Goal: Transaction & Acquisition: Purchase product/service

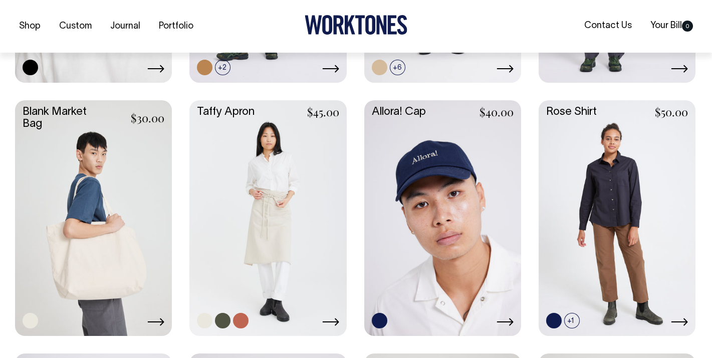
scroll to position [1207, 0]
click at [271, 239] on link at bounding box center [267, 216] width 157 height 233
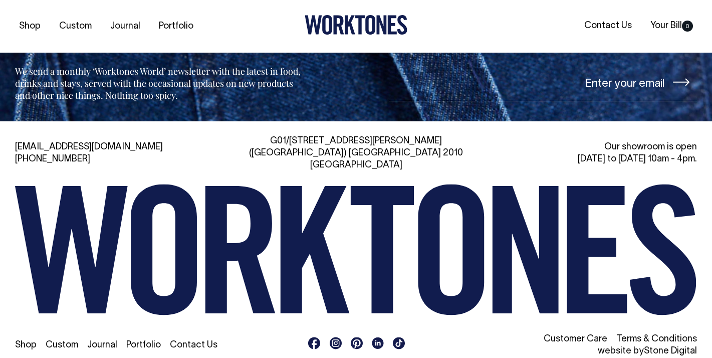
scroll to position [2183, 0]
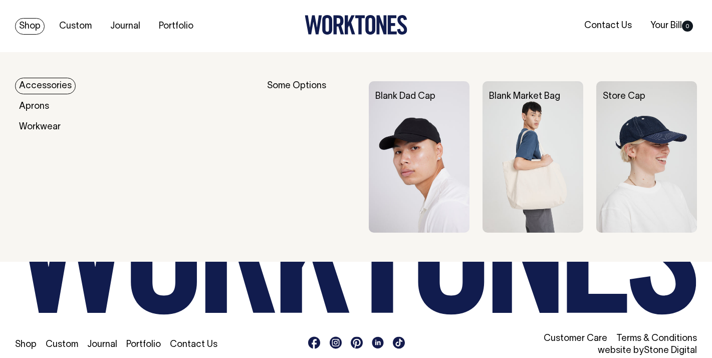
click at [26, 28] on link "Shop" at bounding box center [30, 26] width 30 height 17
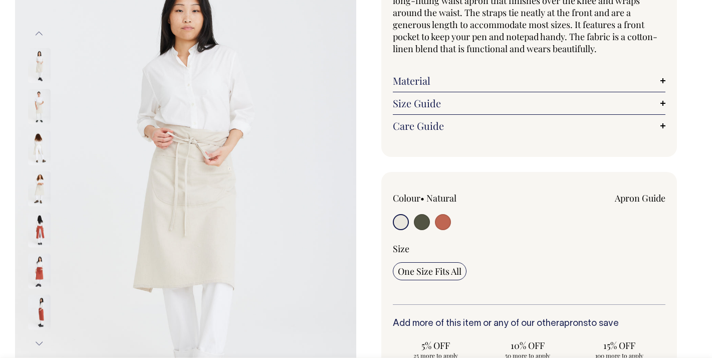
scroll to position [120, 0]
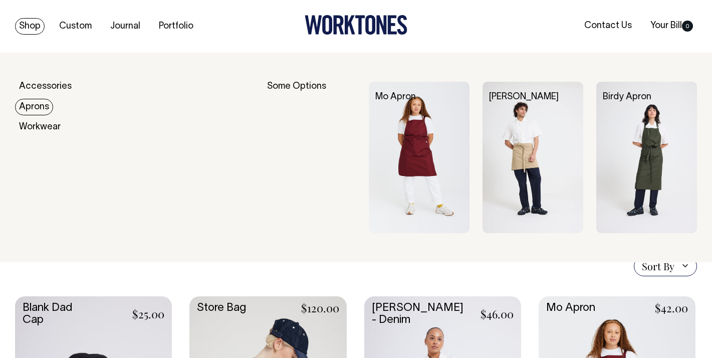
click at [38, 104] on link "Aprons" at bounding box center [34, 107] width 38 height 17
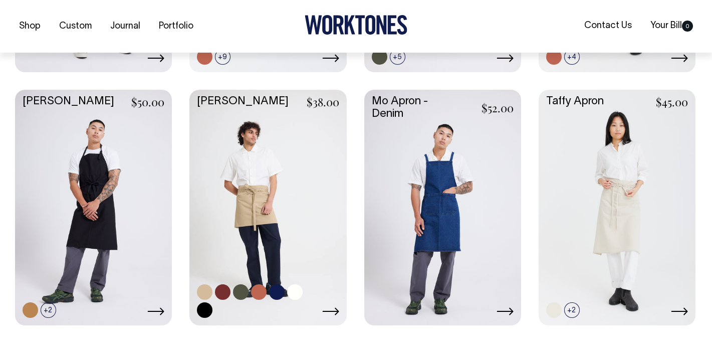
scroll to position [471, 0]
click at [277, 290] on link at bounding box center [277, 291] width 16 height 16
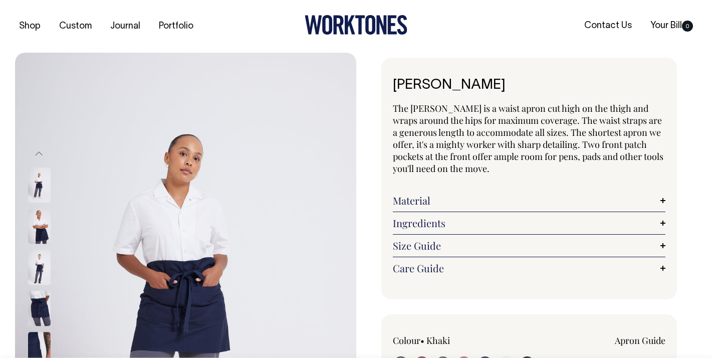
radio input "true"
select select "Dark Navy"
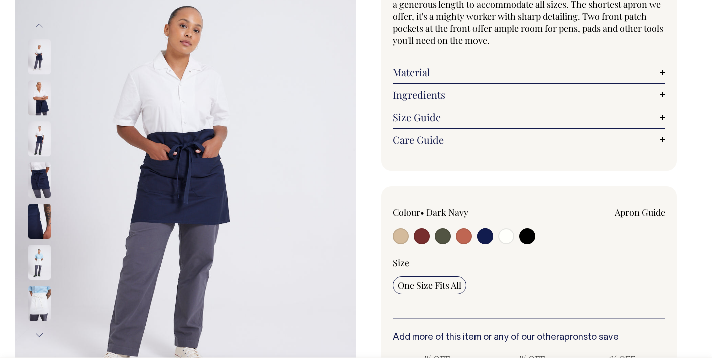
scroll to position [129, 0]
click at [34, 250] on img at bounding box center [39, 261] width 23 height 35
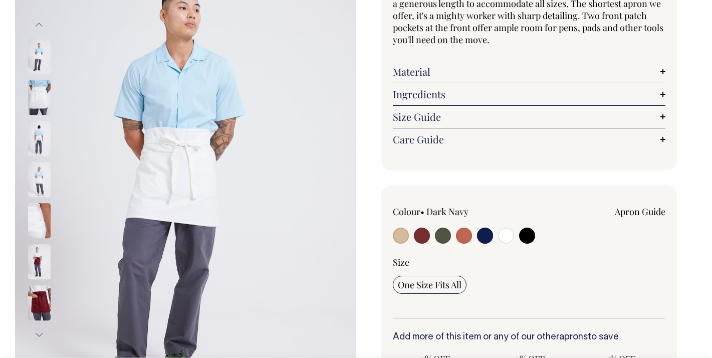
click at [39, 291] on img at bounding box center [39, 302] width 23 height 35
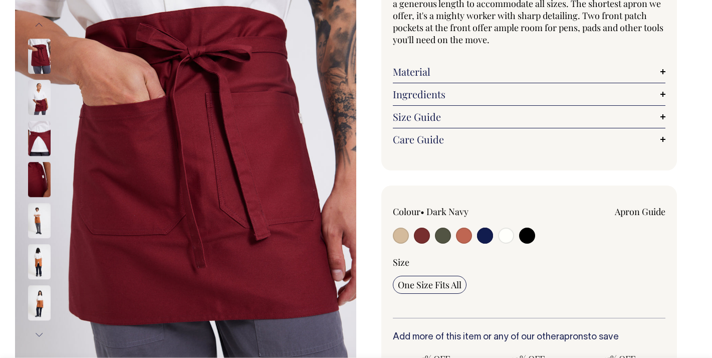
click at [488, 233] on input "radio" at bounding box center [485, 235] width 16 height 16
click at [485, 235] on input "radio" at bounding box center [485, 235] width 16 height 16
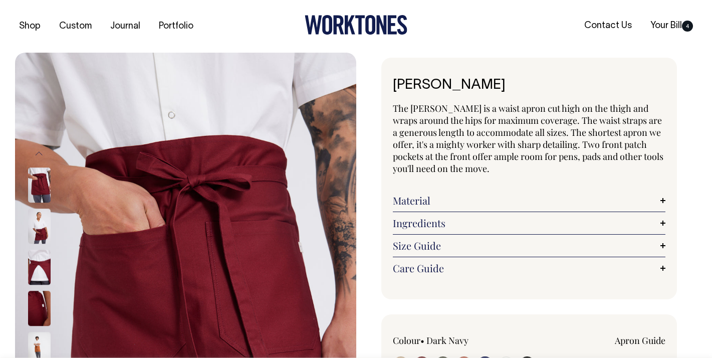
scroll to position [0, 0]
click at [419, 200] on link "Material" at bounding box center [529, 200] width 273 height 12
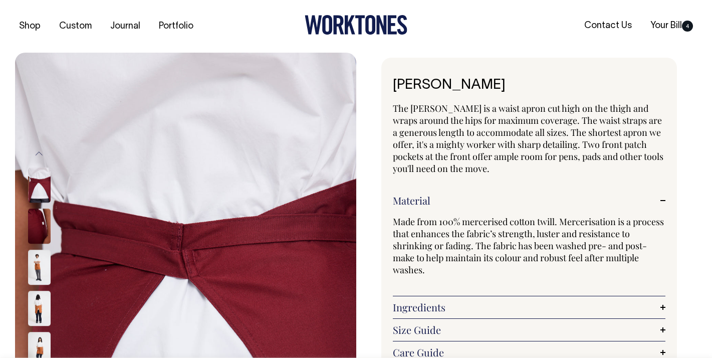
click at [43, 276] on img at bounding box center [39, 267] width 23 height 35
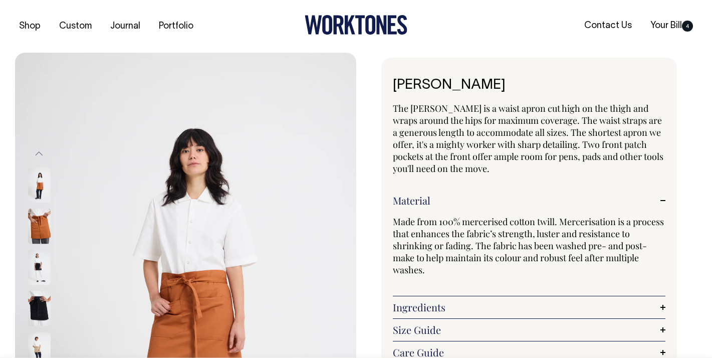
click at [34, 311] on img at bounding box center [39, 308] width 23 height 35
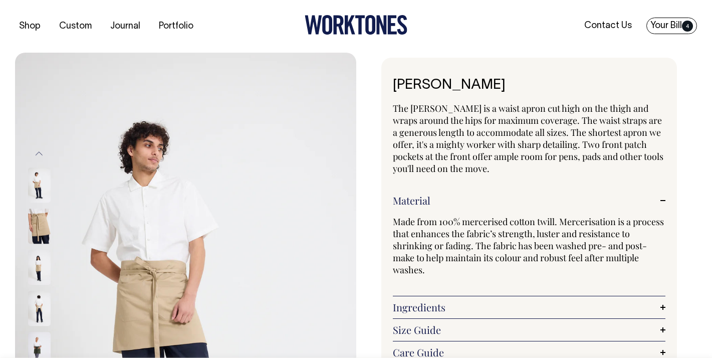
click at [690, 22] on span "4" at bounding box center [687, 26] width 11 height 11
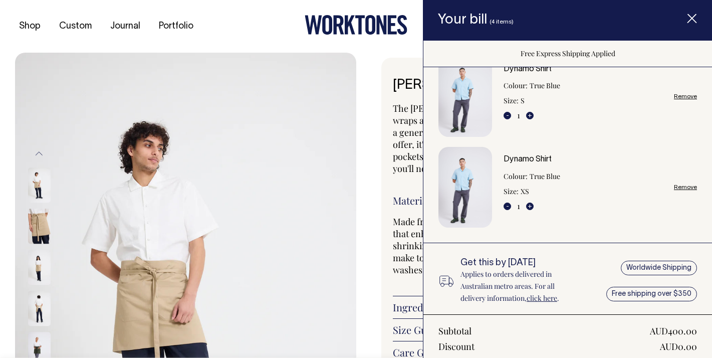
scroll to position [282, 0]
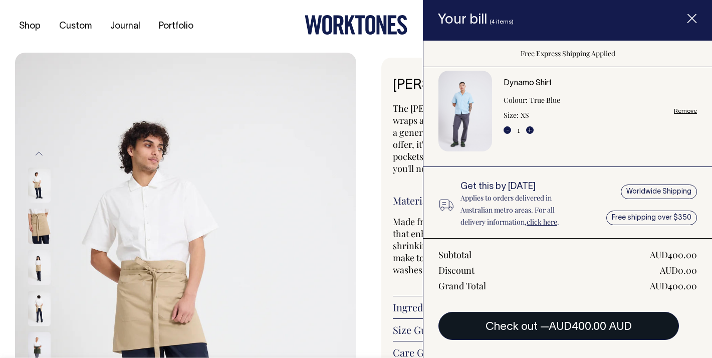
click at [572, 324] on span "AUD400.00 AUD" at bounding box center [589, 327] width 83 height 10
